Goal: Information Seeking & Learning: Learn about a topic

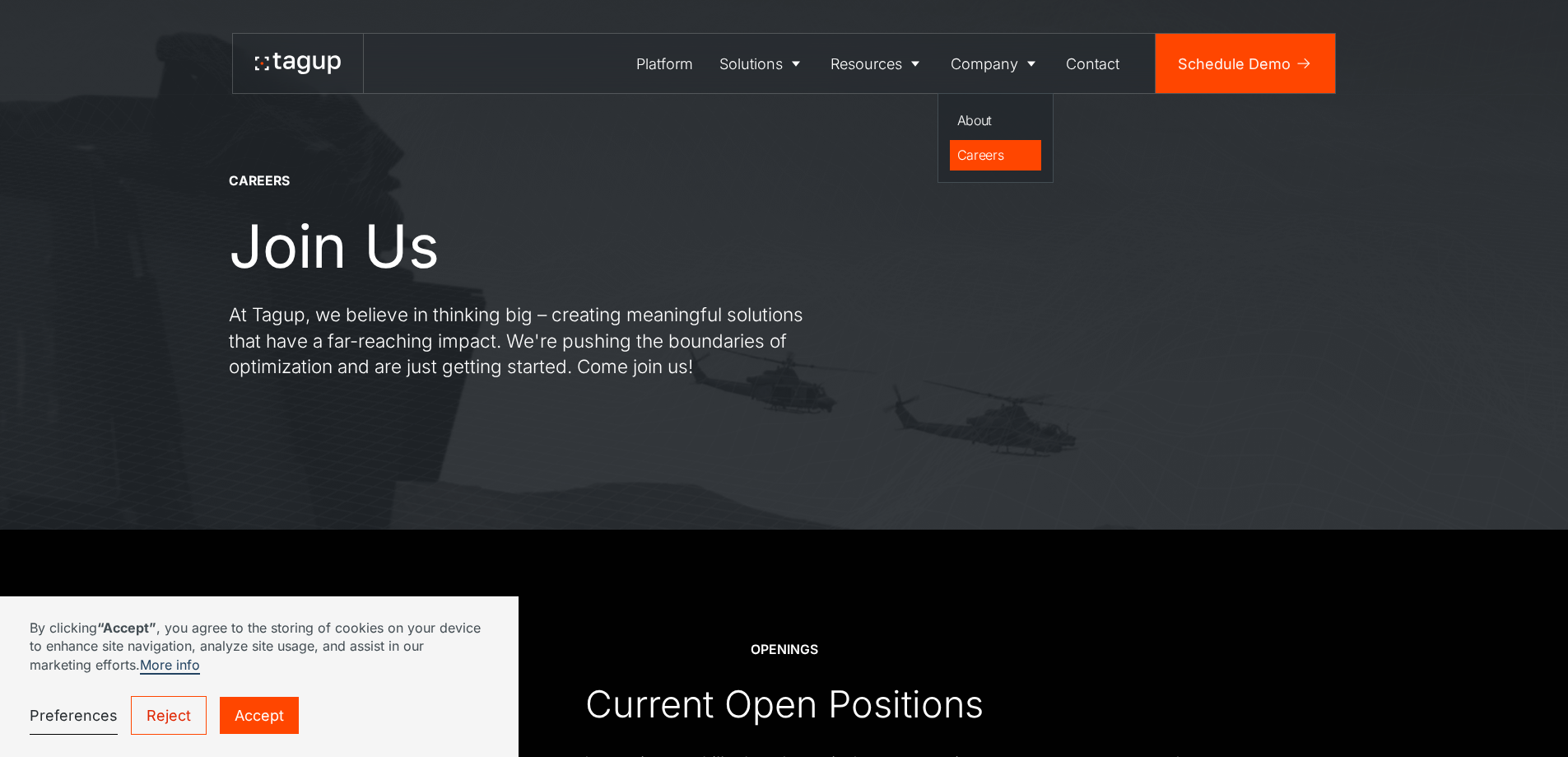
click at [1004, 156] on div "Careers" at bounding box center [996, 155] width 77 height 20
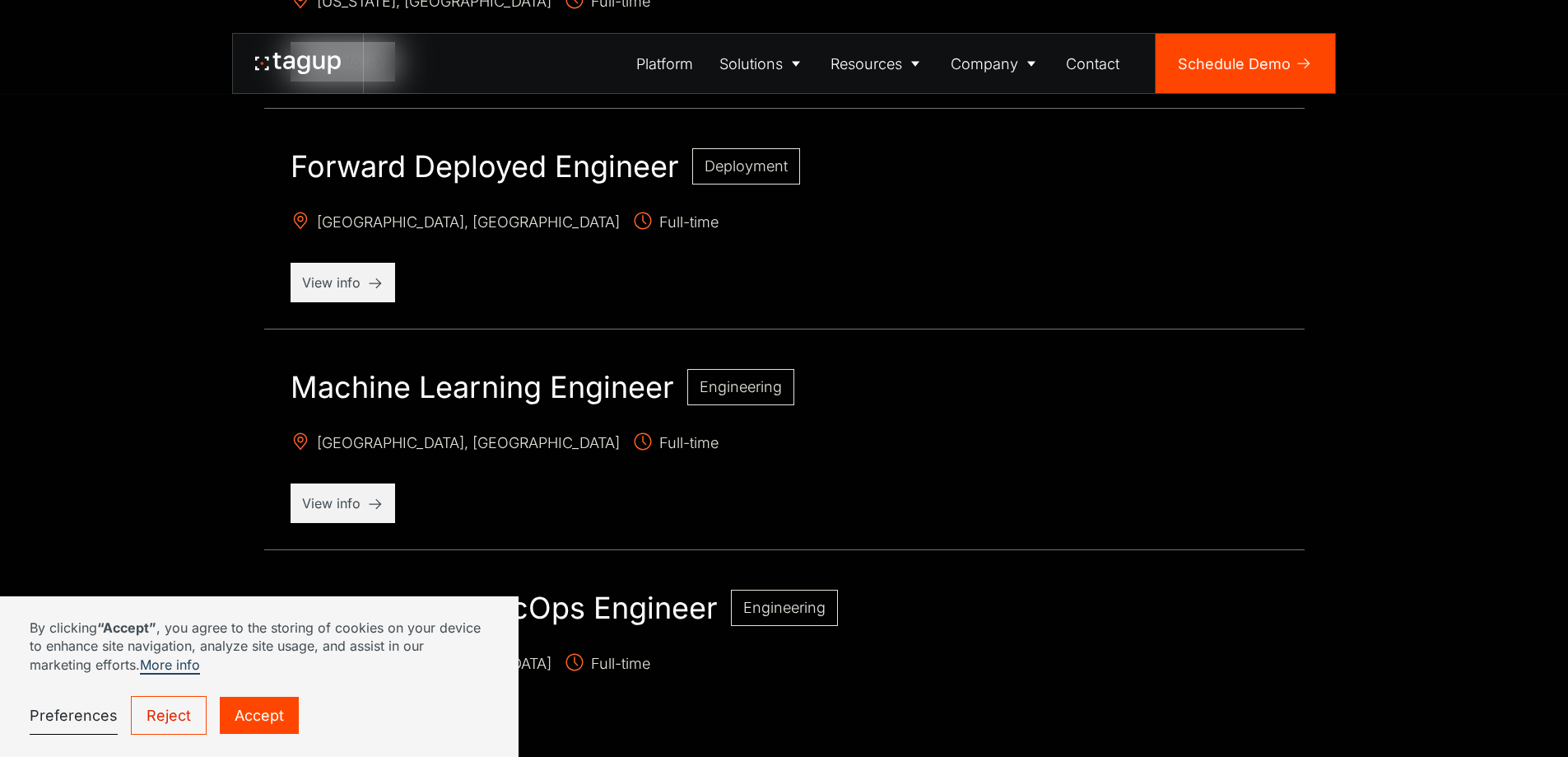
scroll to position [1482, 0]
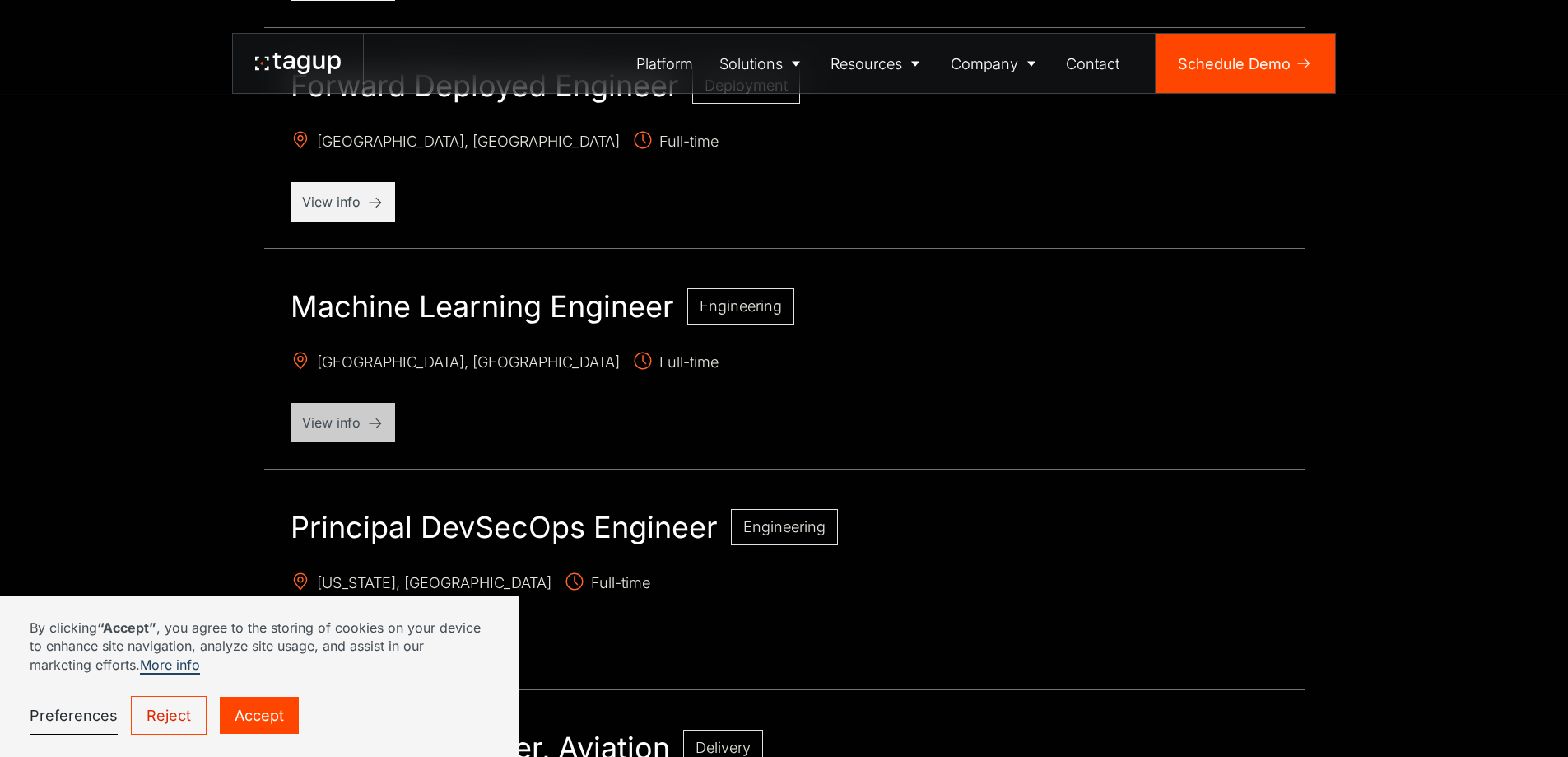
click at [350, 419] on p "View info" at bounding box center [343, 422] width 82 height 20
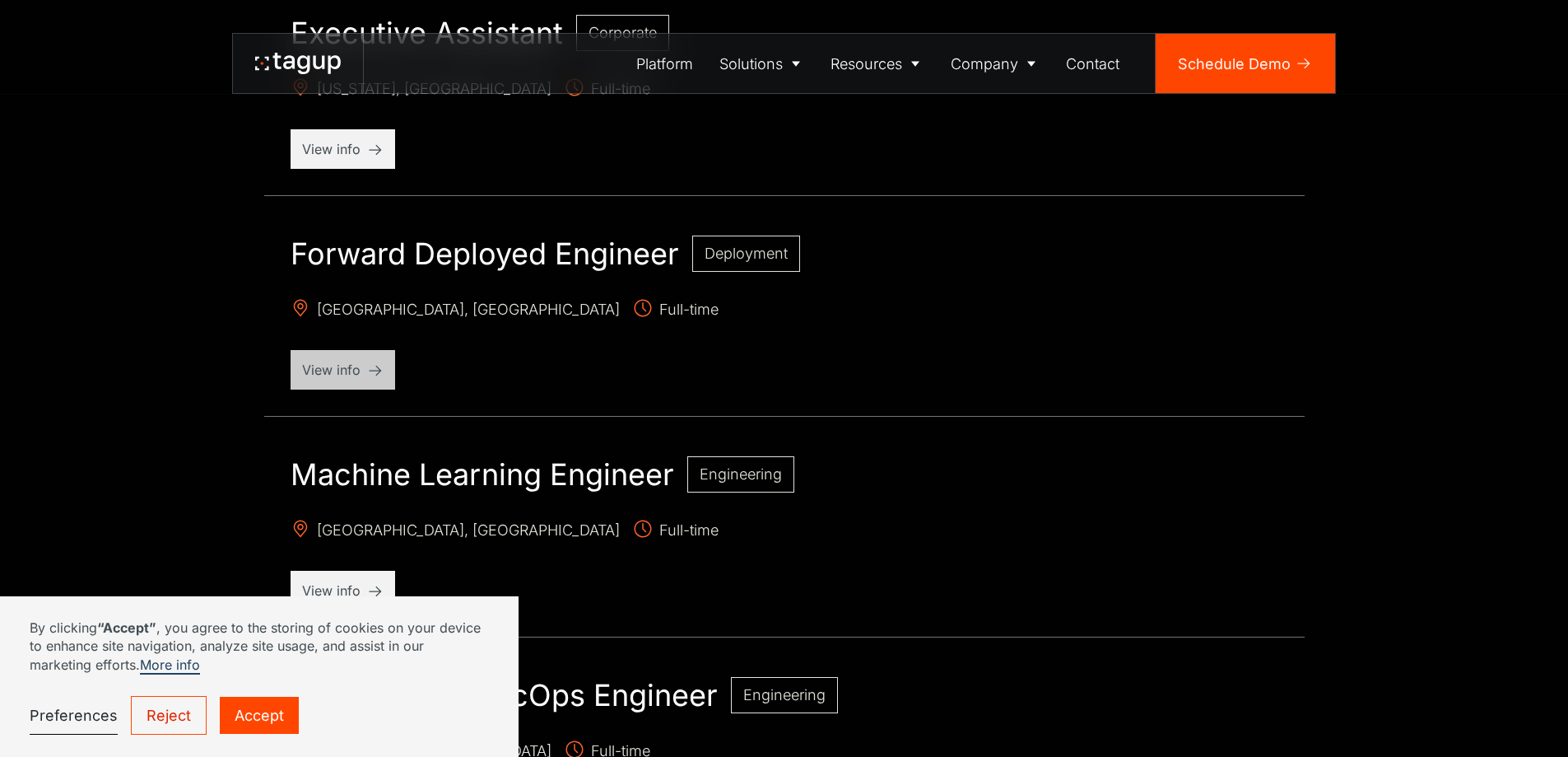
scroll to position [1318, 0]
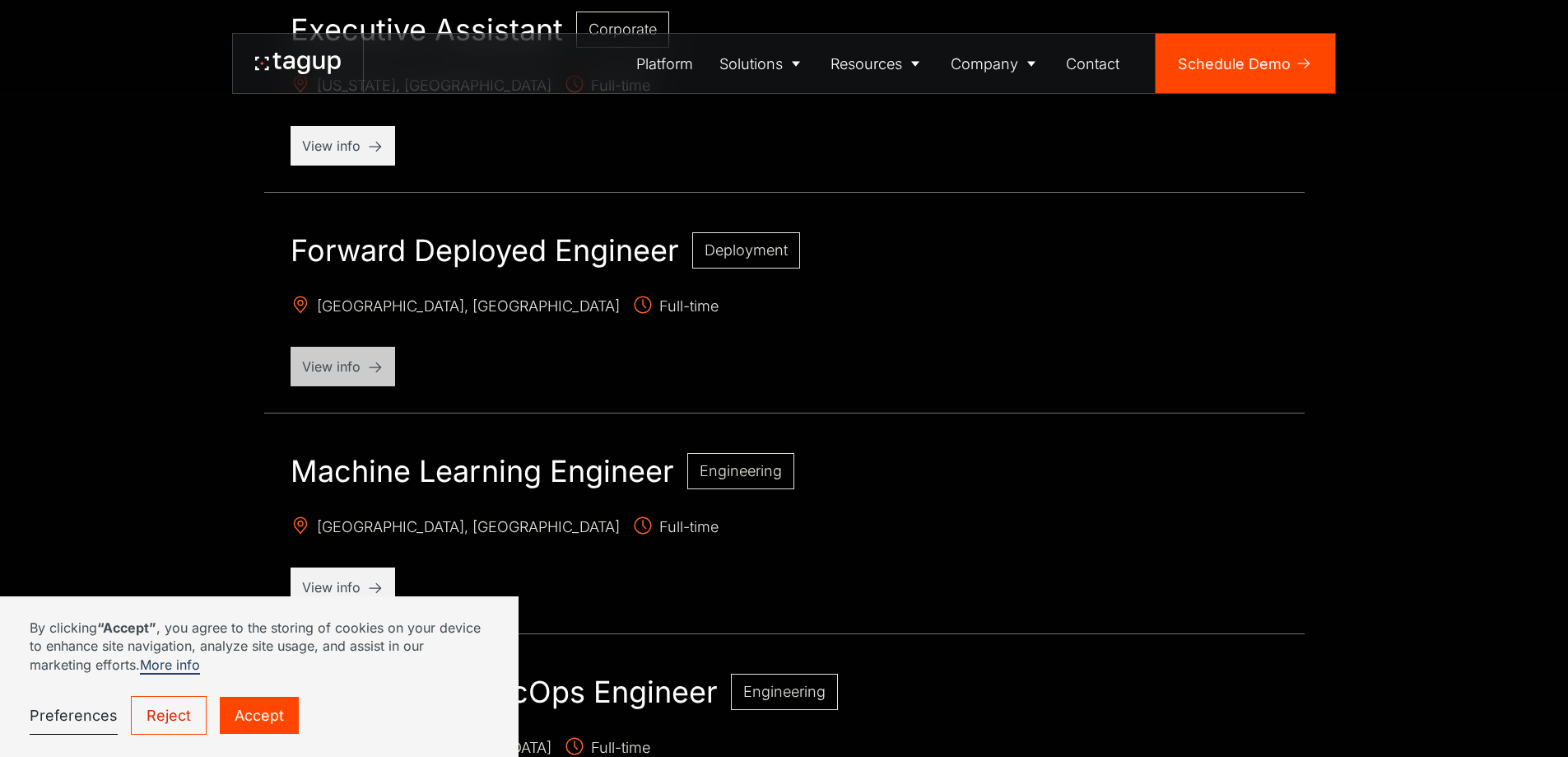
click at [344, 370] on p "View info" at bounding box center [343, 366] width 82 height 20
click at [179, 709] on link "Reject" at bounding box center [168, 716] width 76 height 39
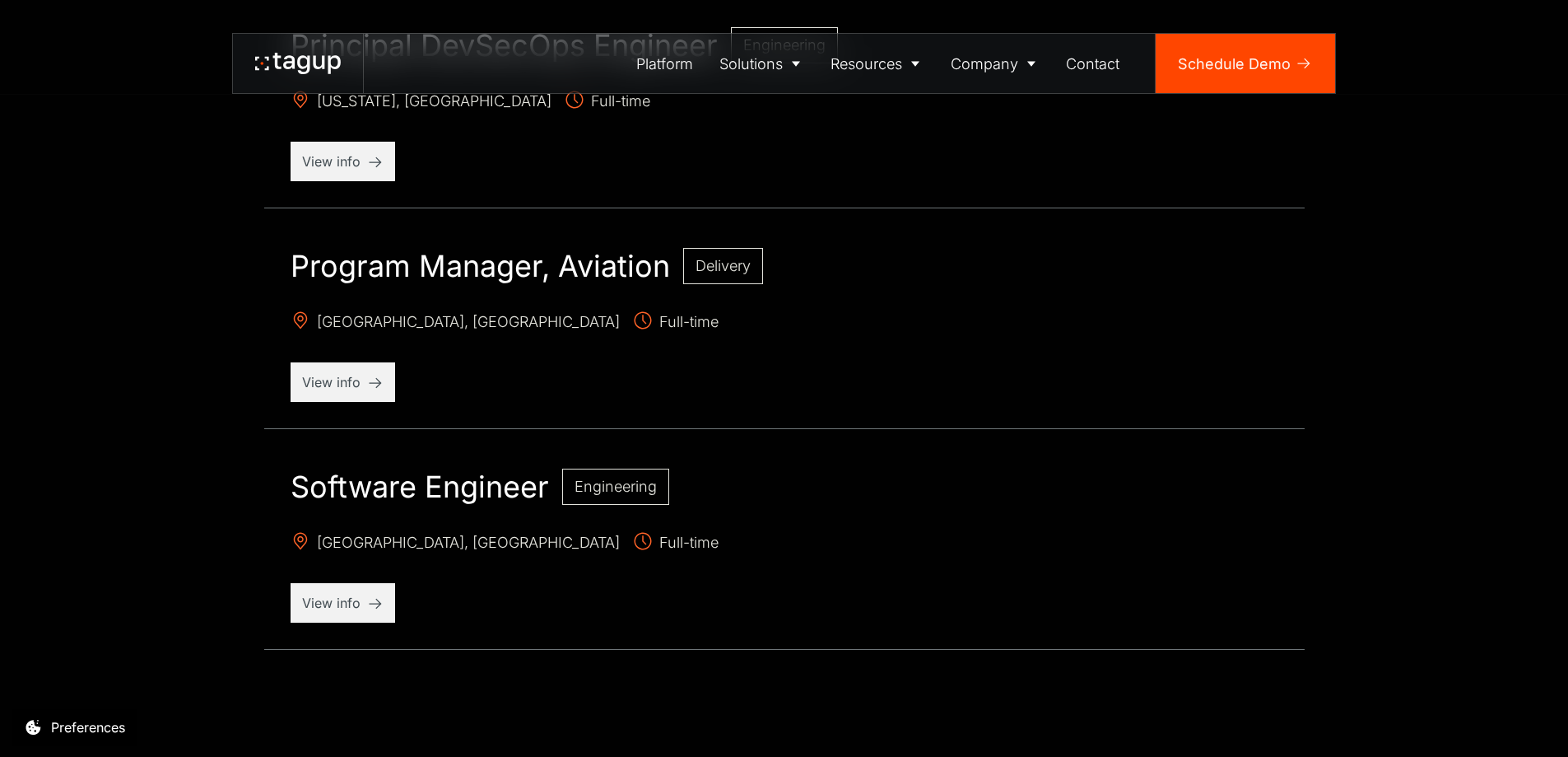
scroll to position [1976, 0]
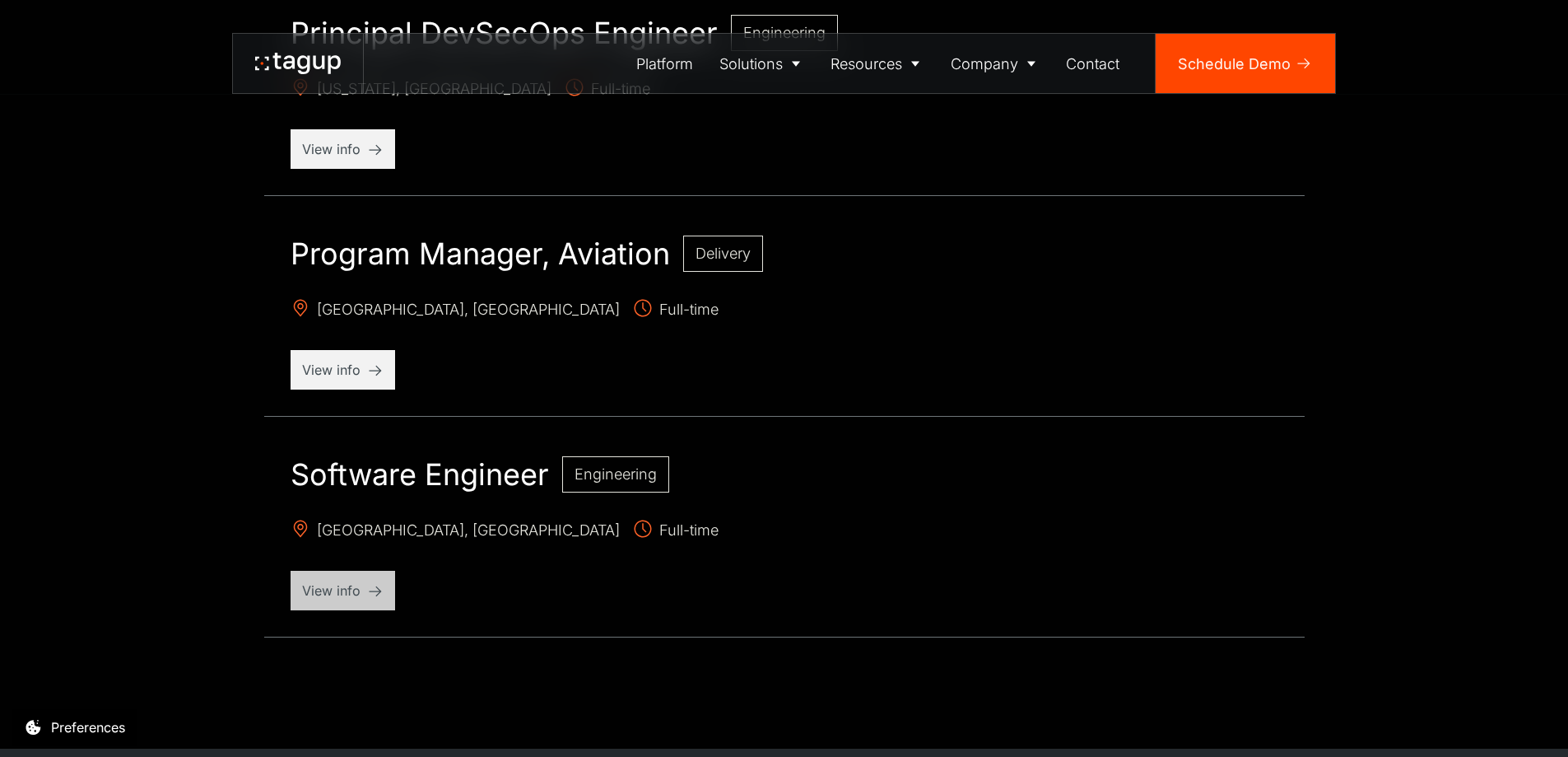
click at [367, 571] on div "View info" at bounding box center [343, 590] width 105 height 39
